Goal: Information Seeking & Learning: Check status

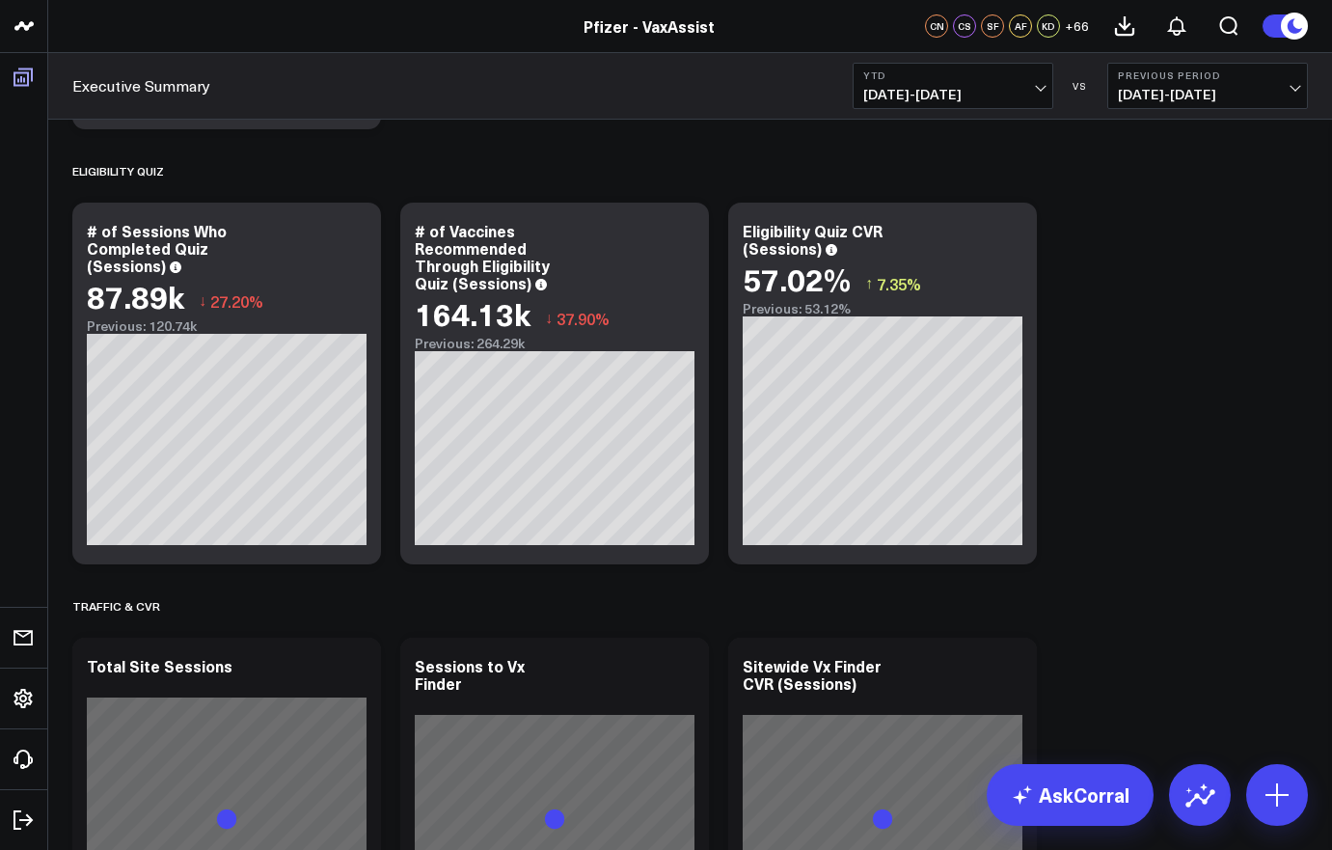
scroll to position [887, 0]
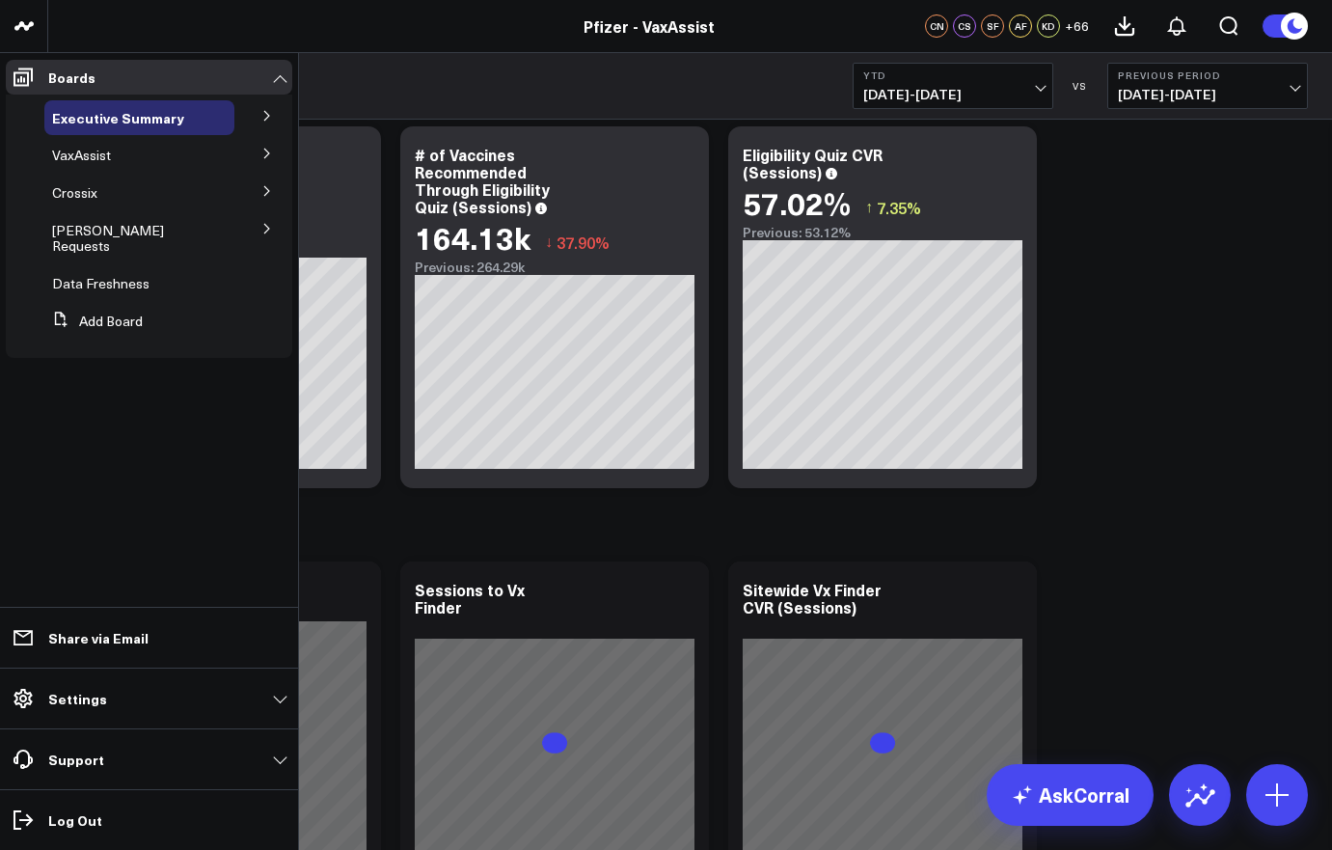
click at [271, 151] on icon at bounding box center [267, 154] width 12 height 12
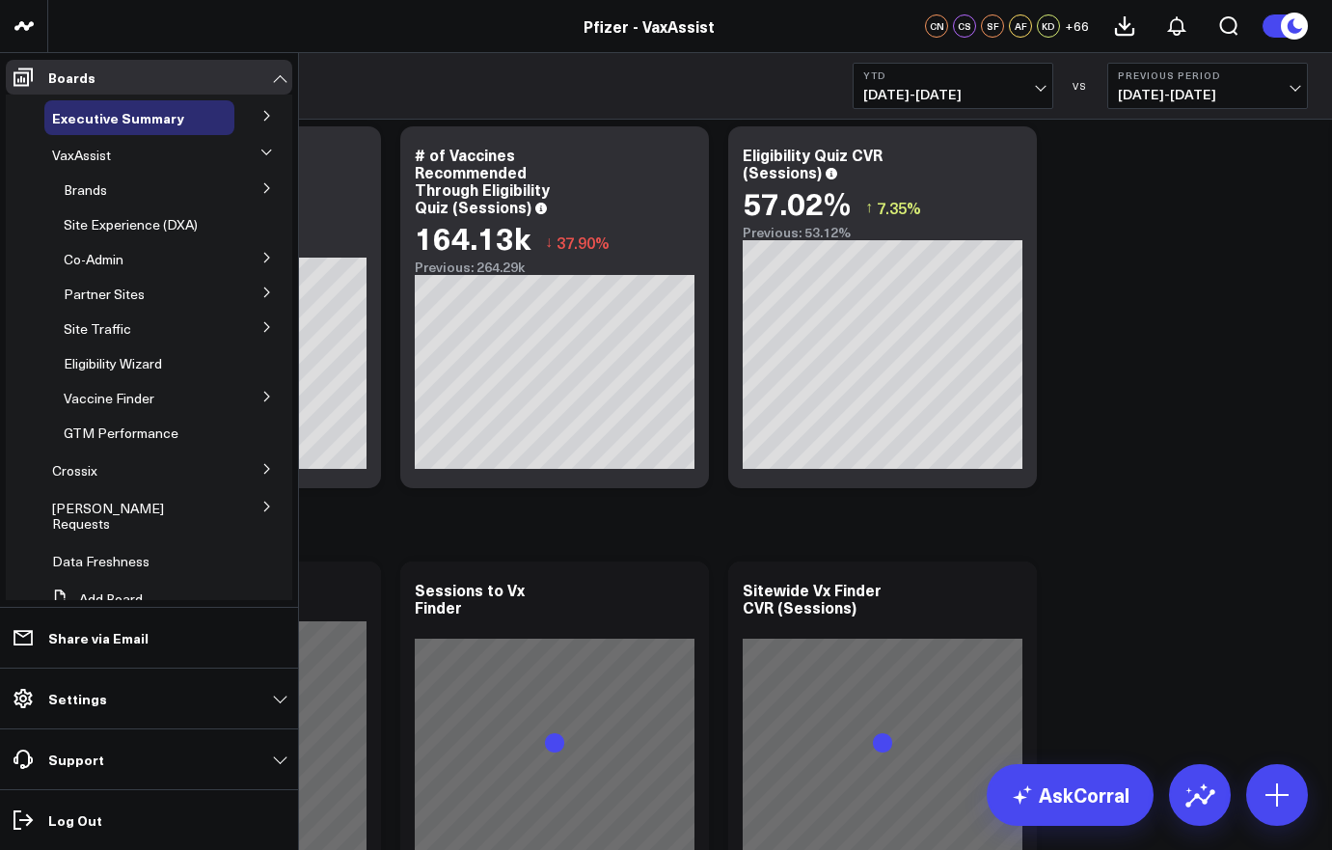
click at [261, 191] on icon at bounding box center [267, 188] width 12 height 12
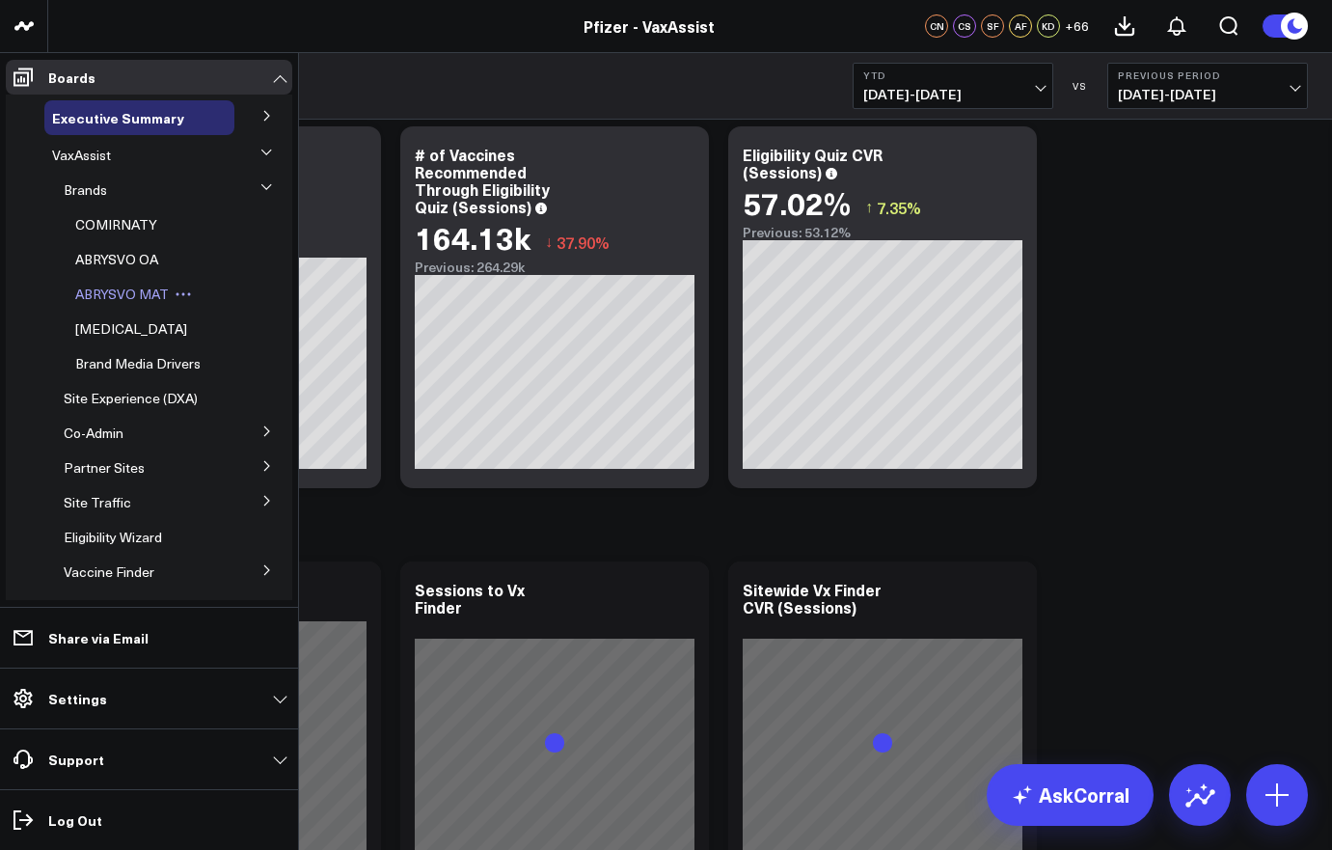
click at [100, 298] on span "ABRYSVO MAT" at bounding box center [122, 293] width 94 height 18
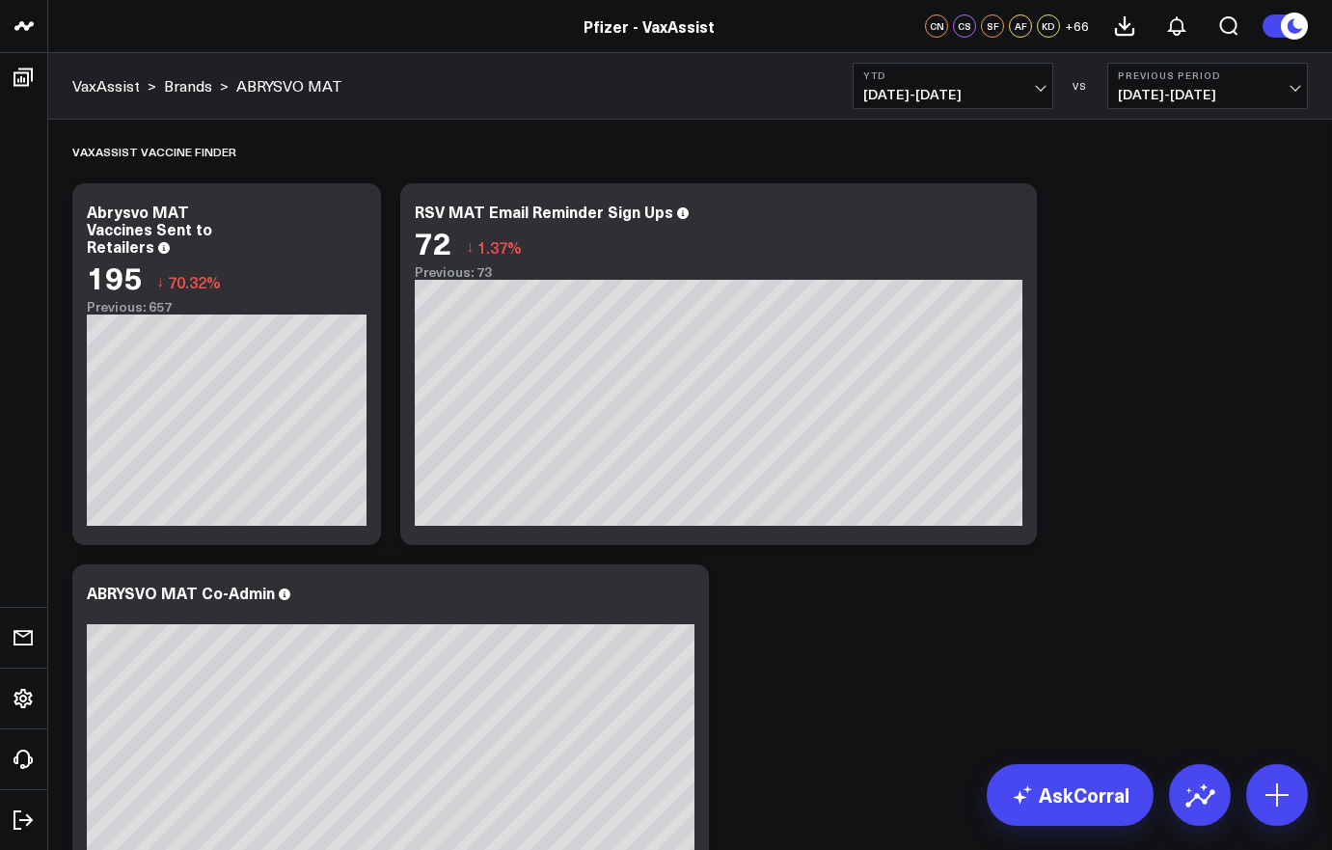
click at [985, 69] on b "YTD" at bounding box center [952, 75] width 179 height 12
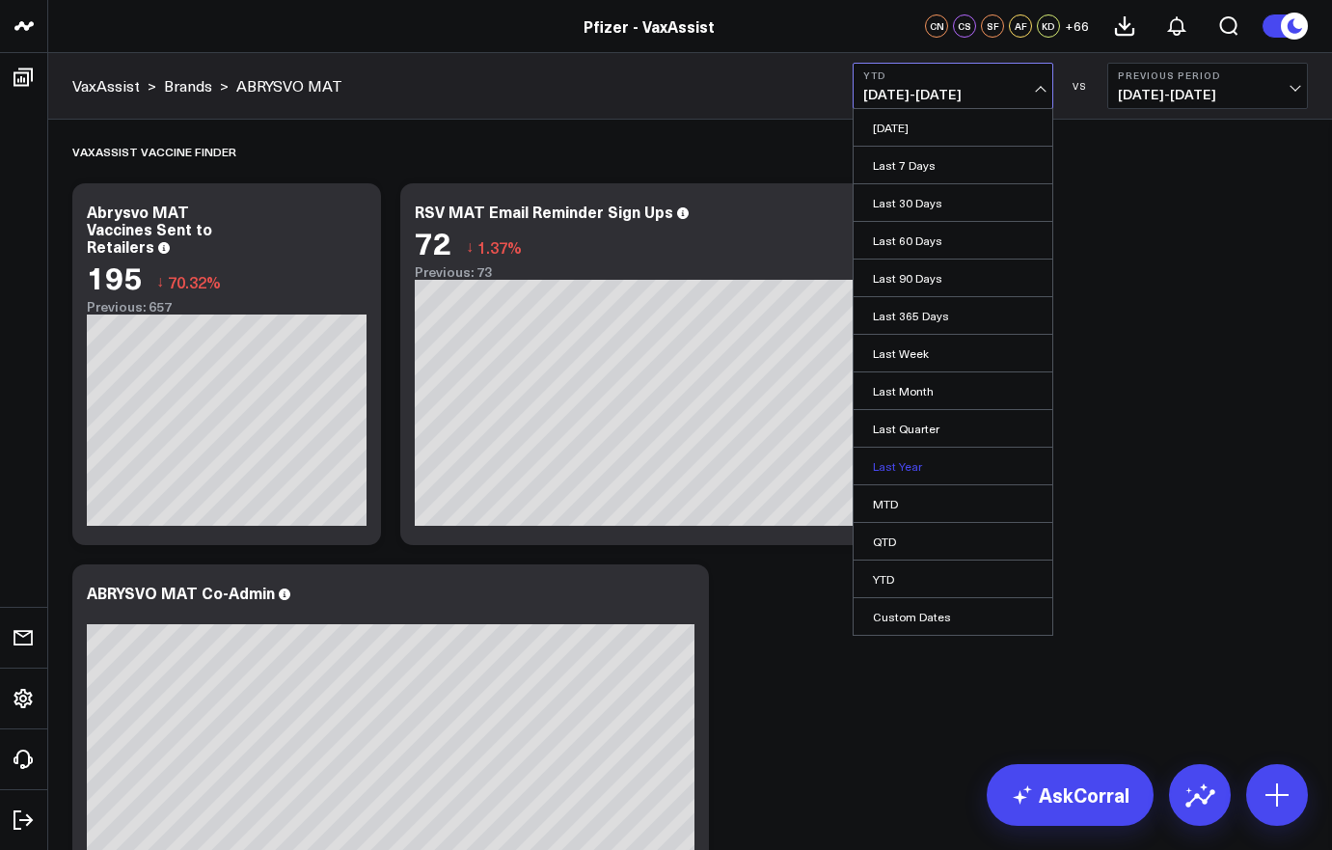
click at [918, 456] on link "Last Year" at bounding box center [952, 465] width 199 height 37
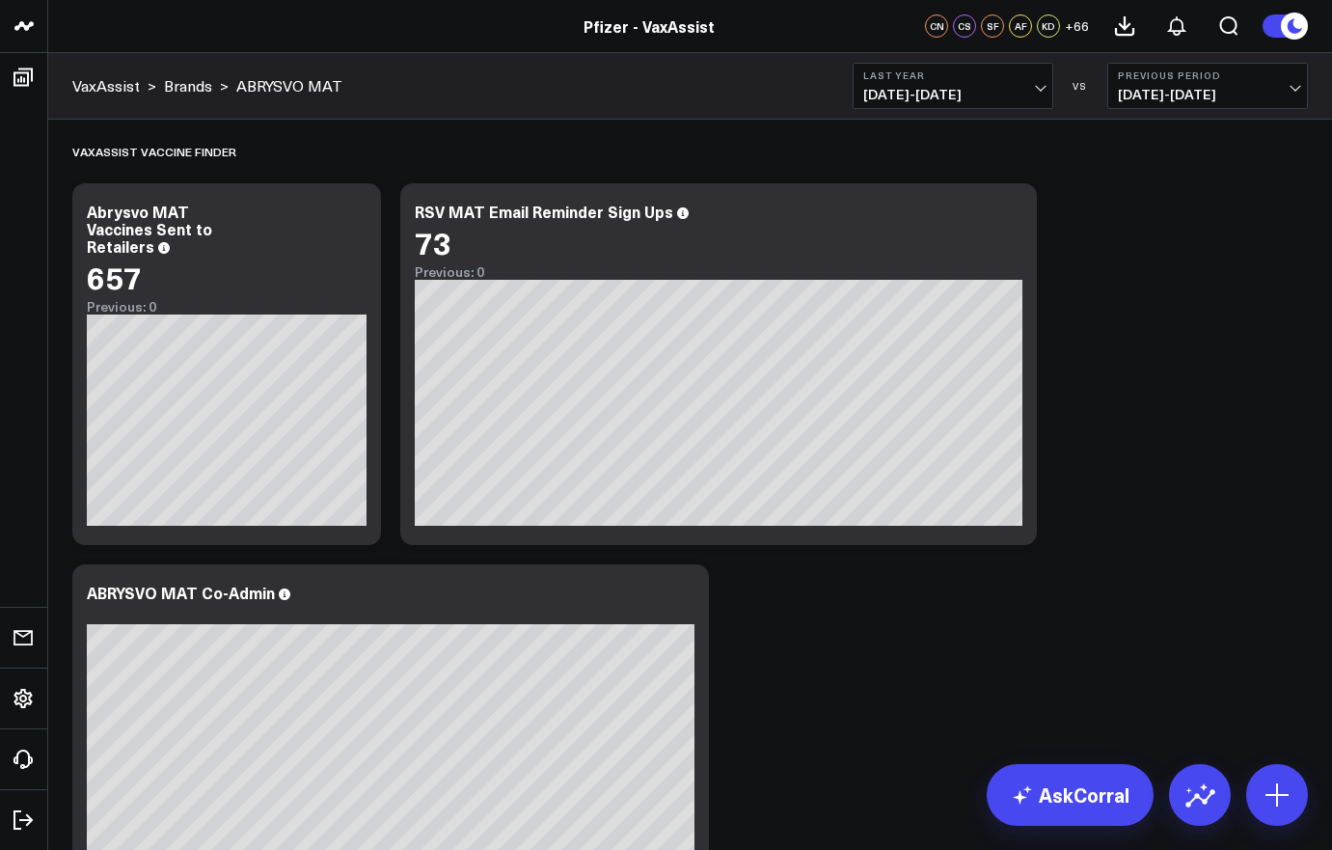
click at [958, 92] on span "01/01/24 - 12/31/24" at bounding box center [952, 94] width 179 height 15
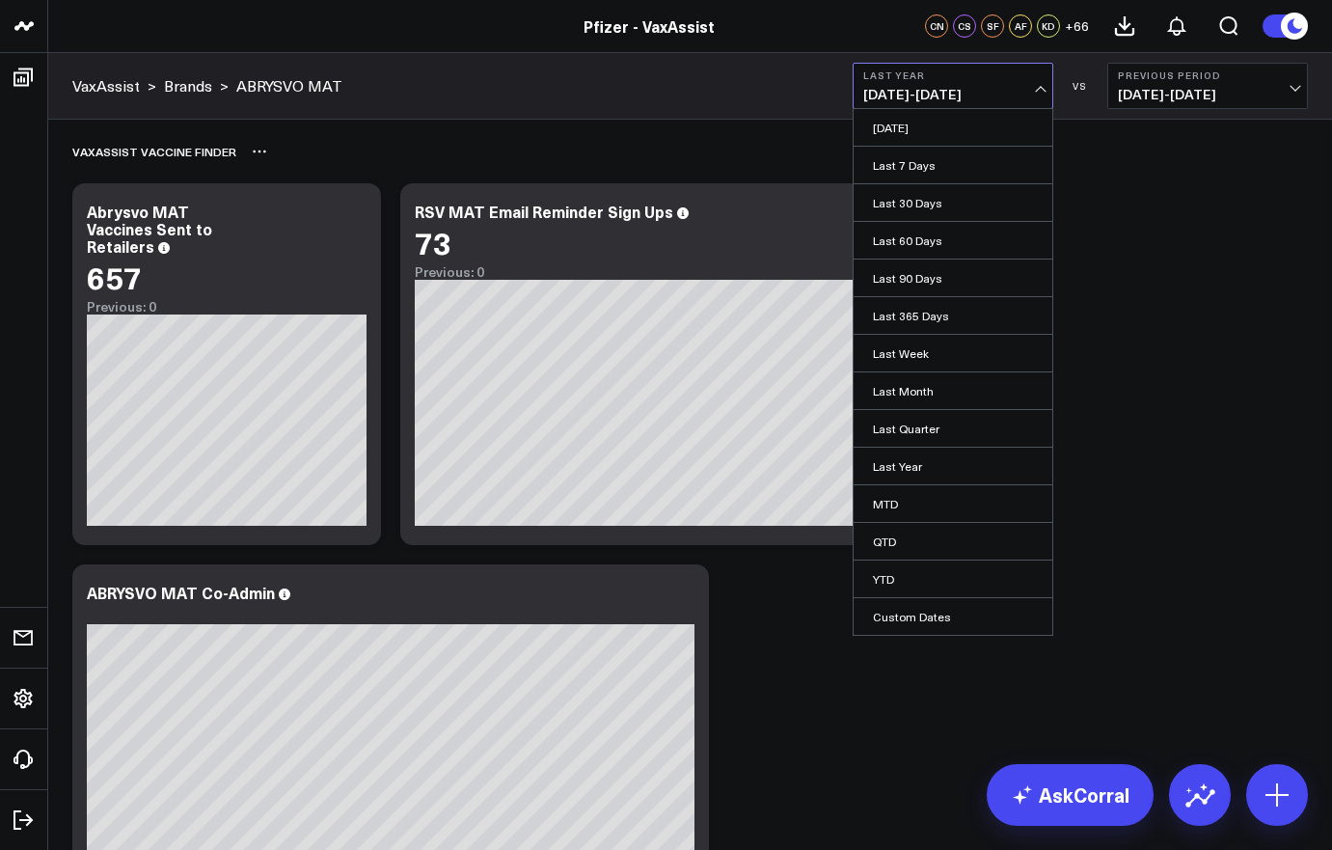
click at [737, 165] on div "VaxAssist Vaccine Finder" at bounding box center [689, 151] width 1235 height 44
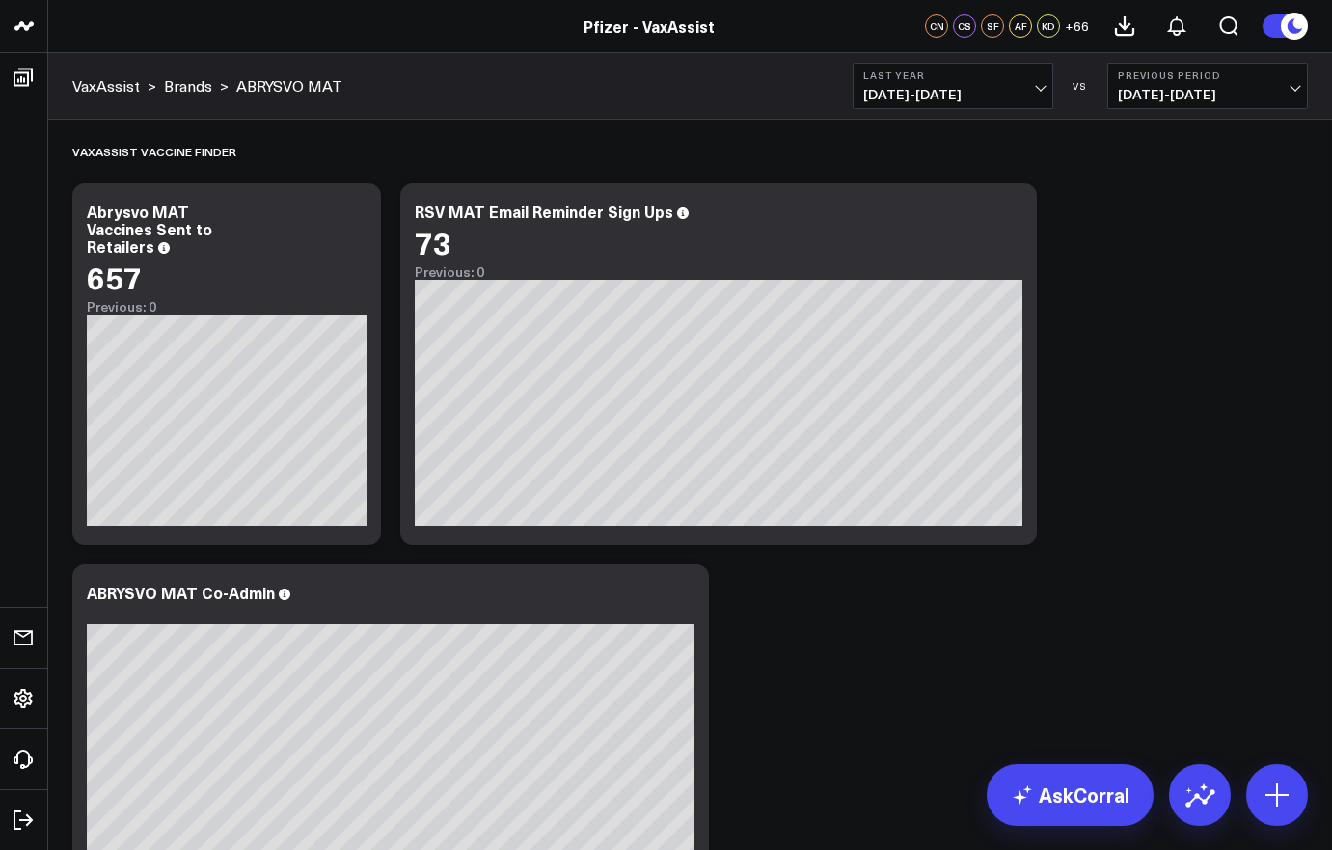
click at [981, 92] on span "01/01/24 - 12/31/24" at bounding box center [952, 94] width 179 height 15
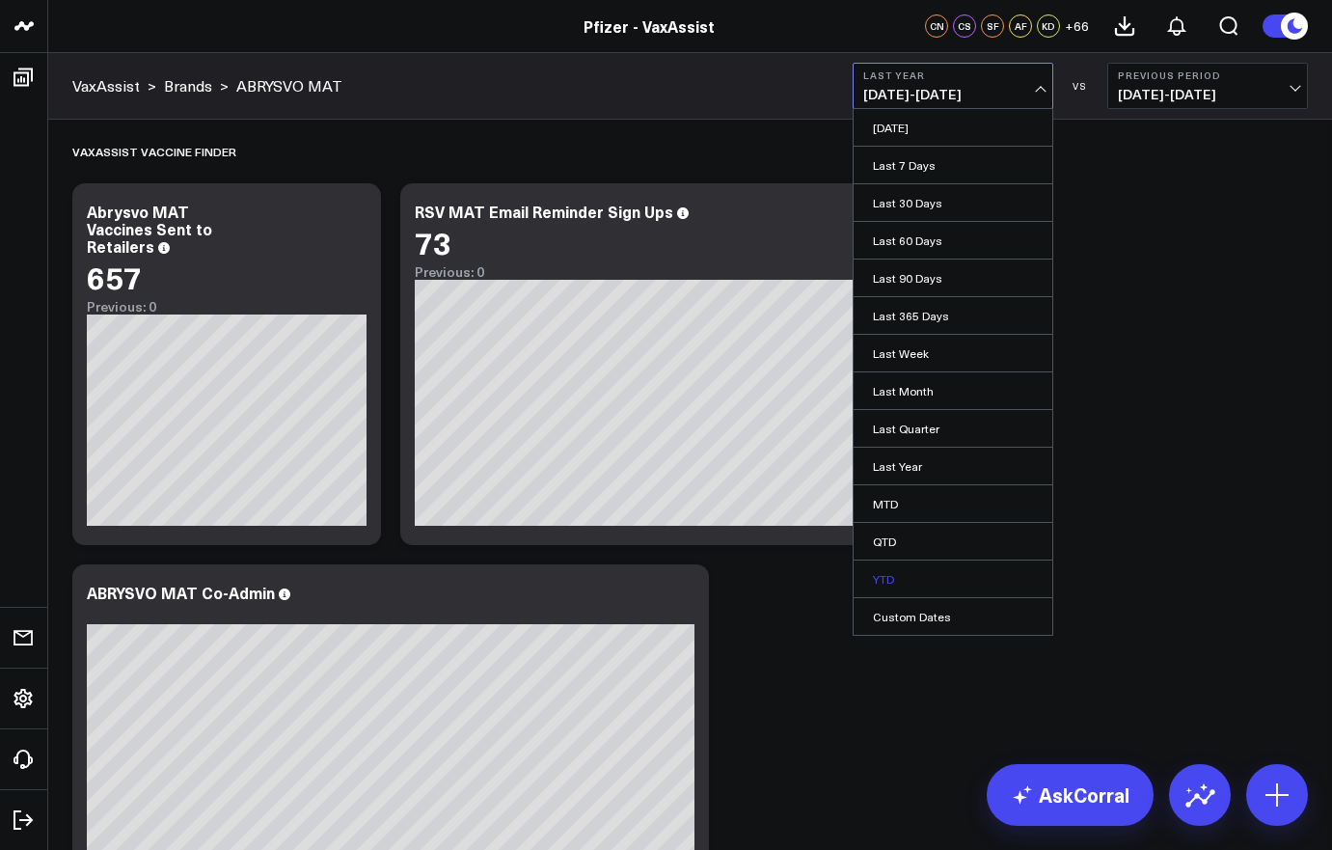
click at [907, 584] on link "YTD" at bounding box center [952, 578] width 199 height 37
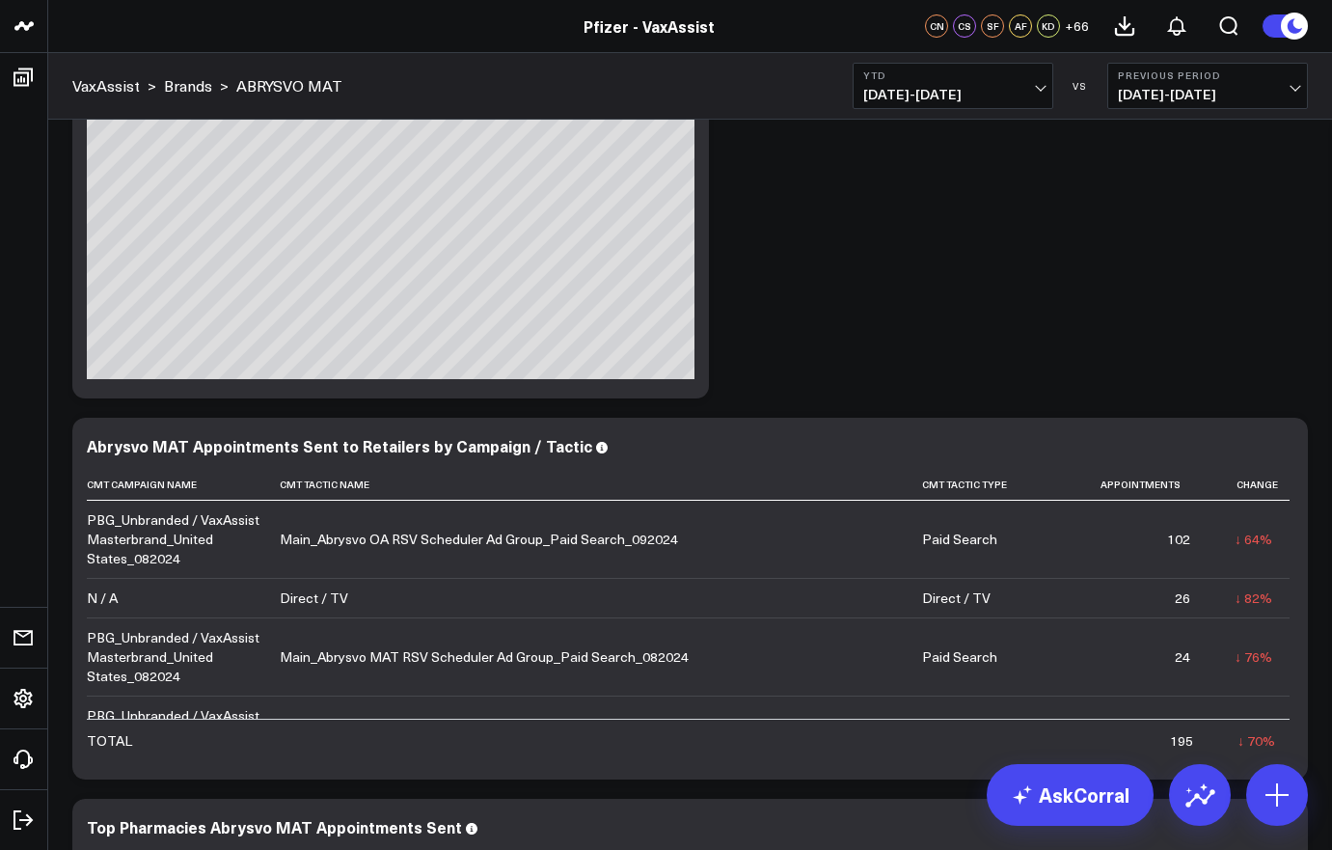
scroll to position [528, 0]
click at [635, 101] on div "VaxAssist > Brands > ABRYSVO MAT YTD 01/01/25 - 08/17/25 VS Previous Period 05/…" at bounding box center [690, 86] width 1284 height 67
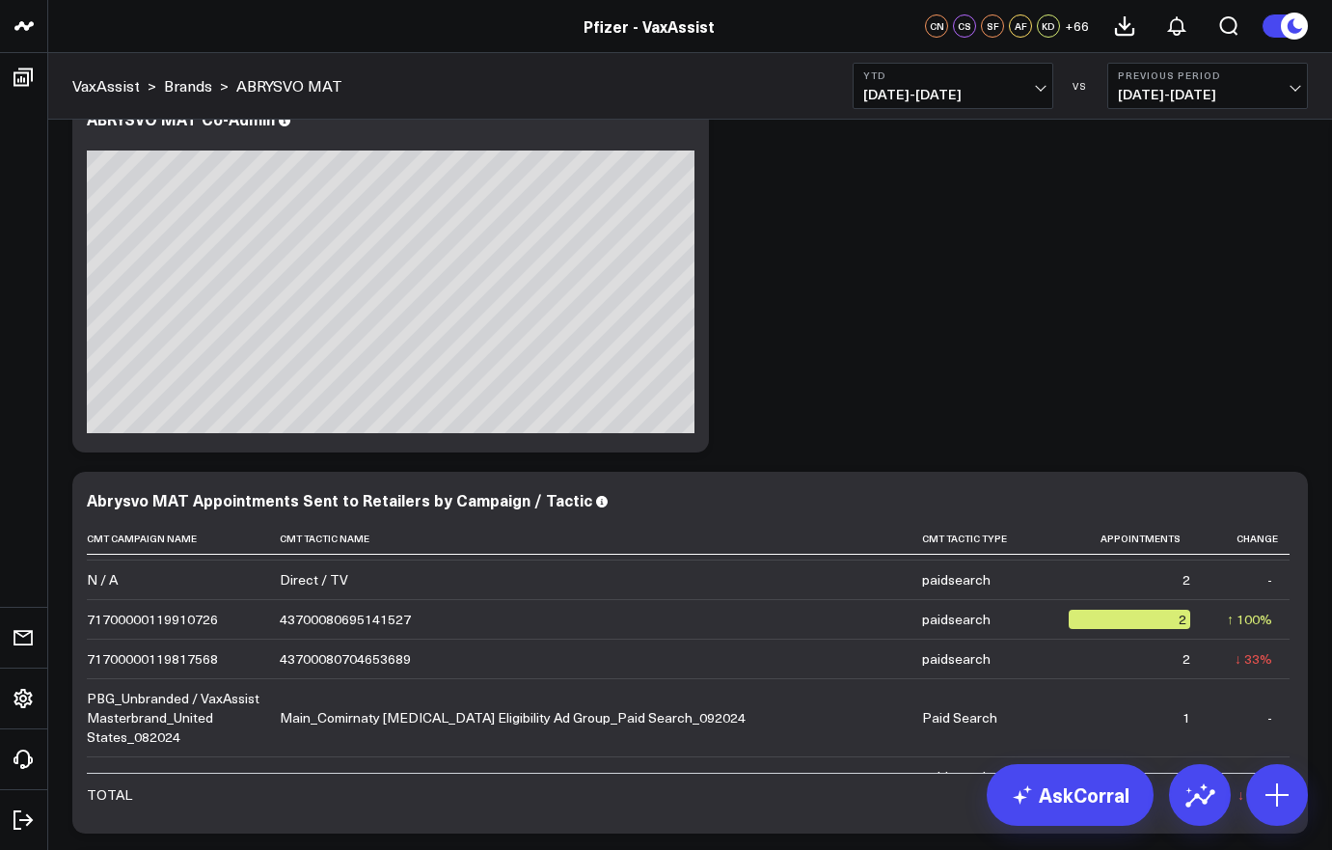
scroll to position [282, 0]
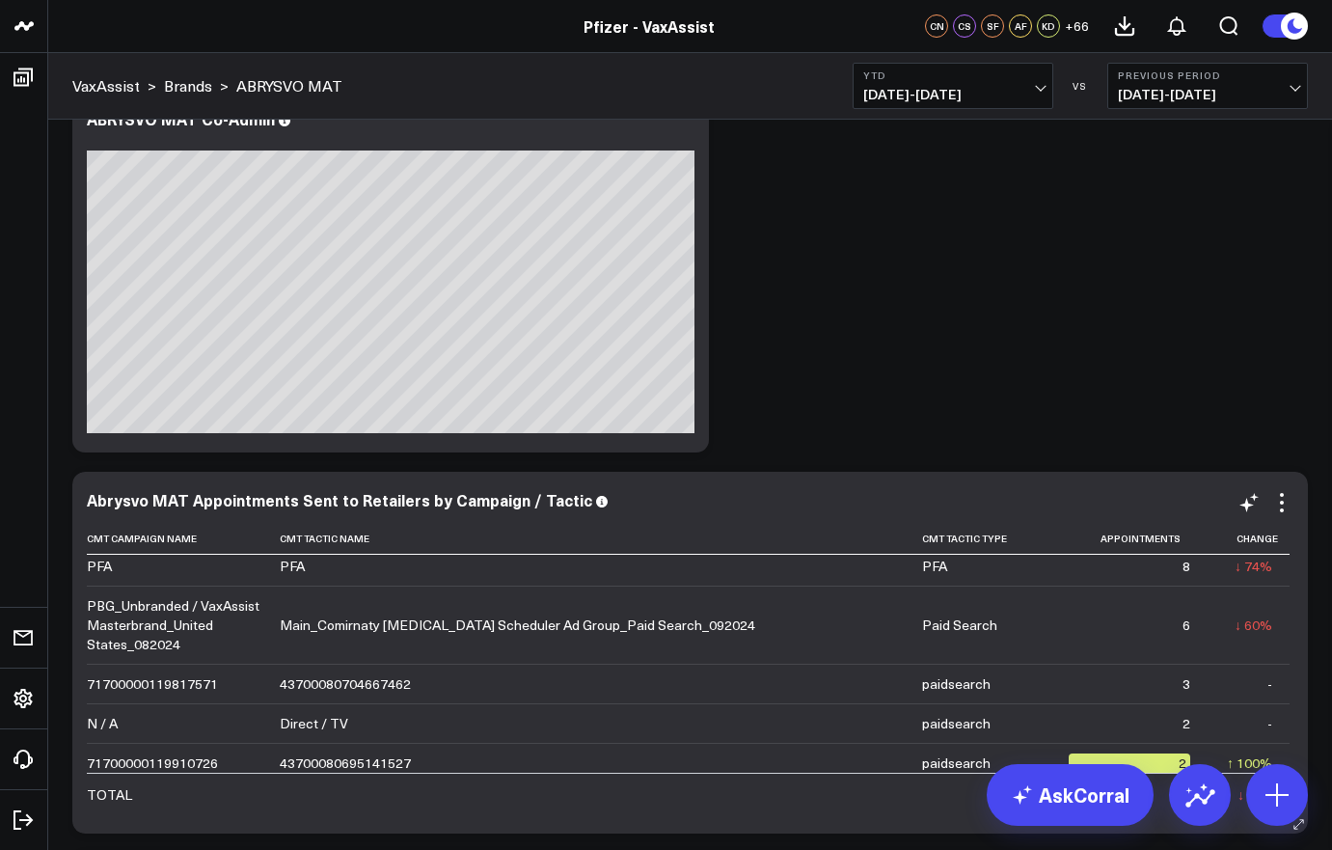
drag, startPoint x: 575, startPoint y: 686, endPoint x: 567, endPoint y: 764, distance: 78.5
click at [567, 764] on tbody "PBG_Unbranded / VaxAssist Masterbrand_United States_082024 Main_Abrysvo OA RSV …" at bounding box center [688, 783] width 1203 height 1021
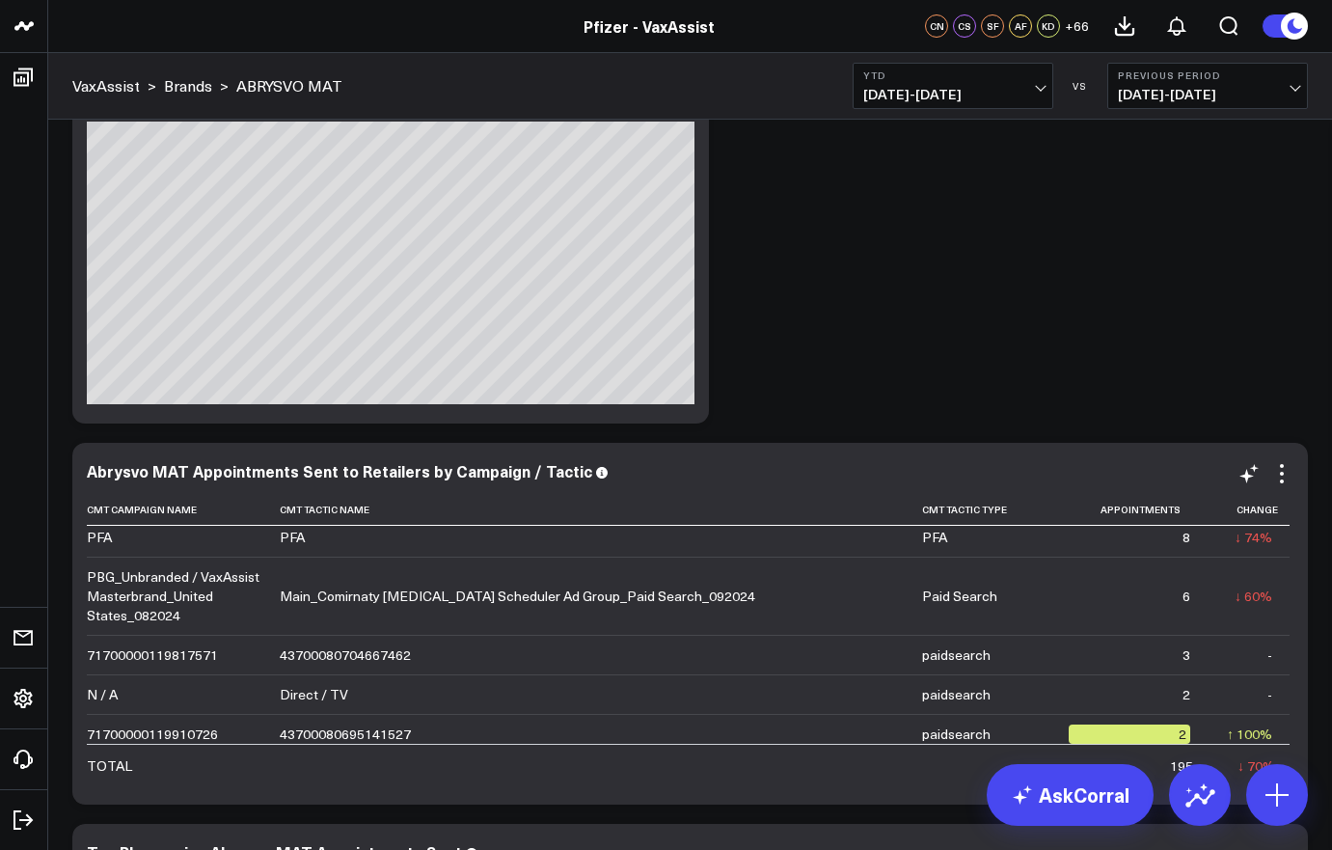
scroll to position [517, 0]
